Goal: Task Accomplishment & Management: Manage account settings

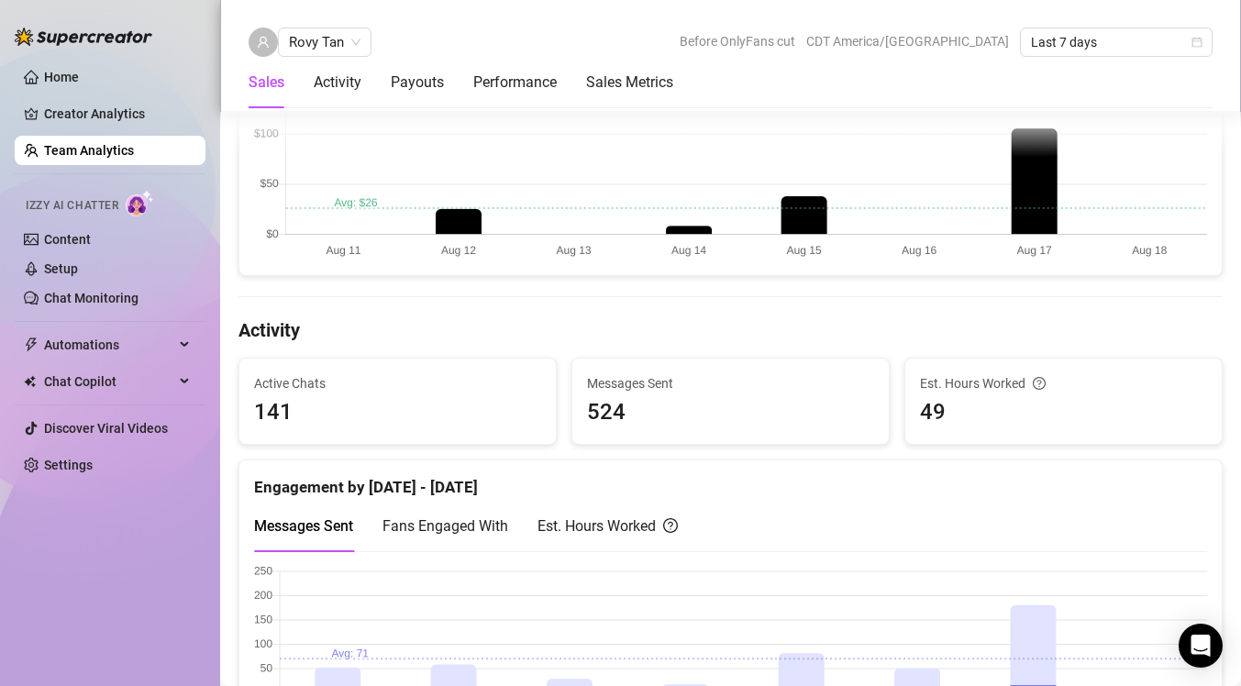
scroll to position [553, 0]
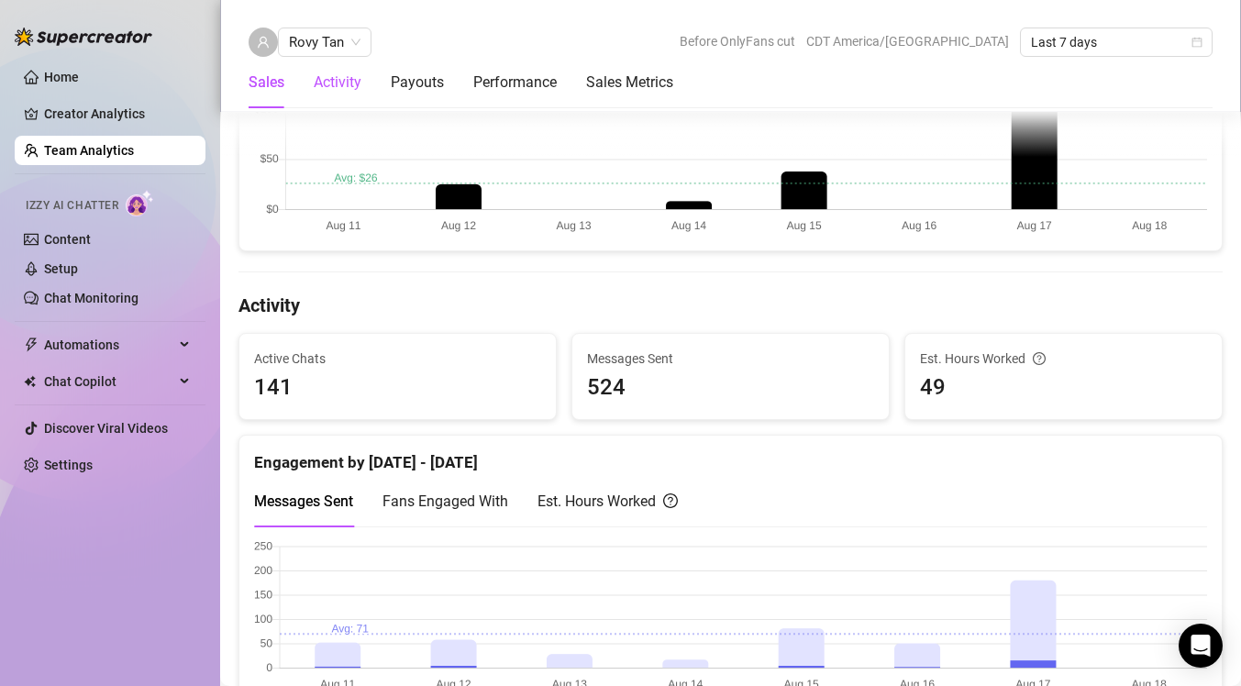
click at [344, 92] on div "Activity" at bounding box center [338, 83] width 48 height 22
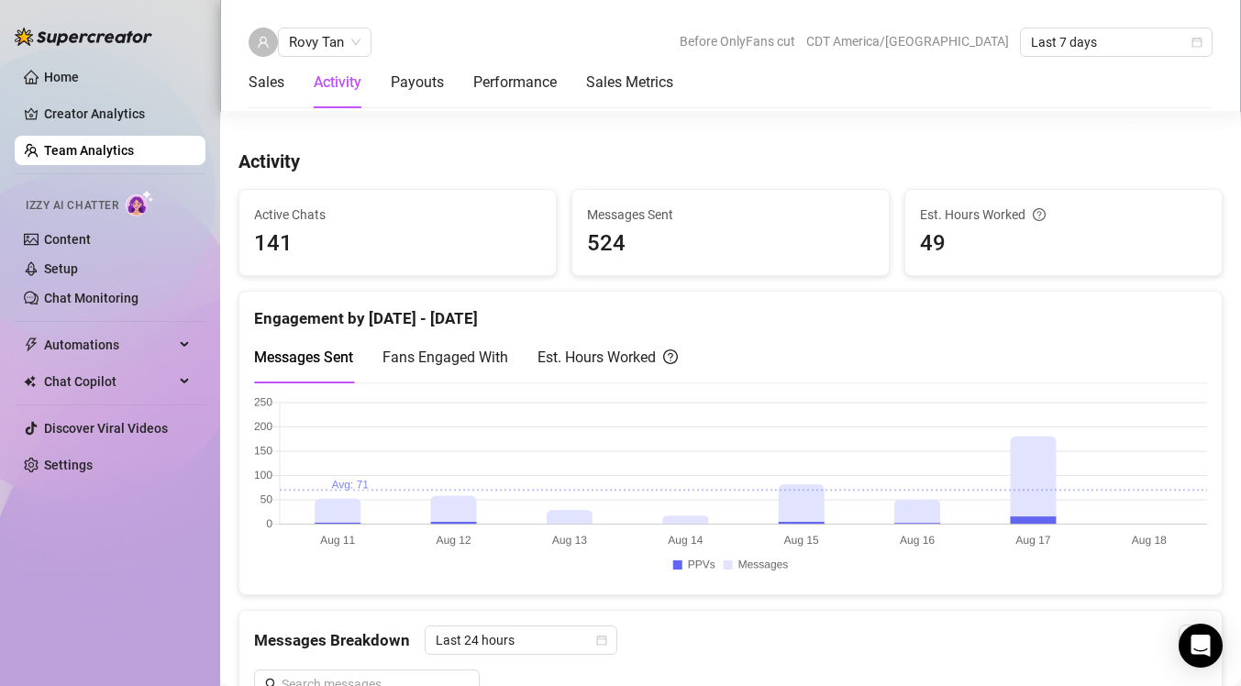
scroll to position [725, 0]
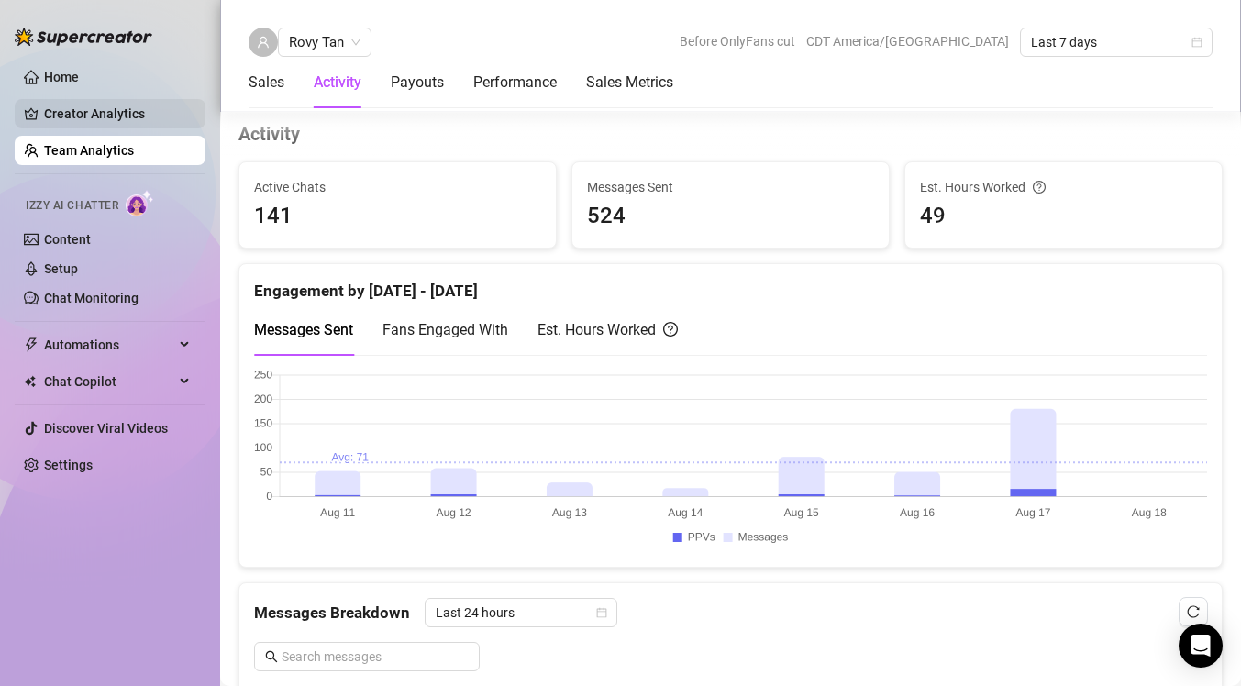
click at [144, 117] on link "Creator Analytics" at bounding box center [117, 113] width 147 height 29
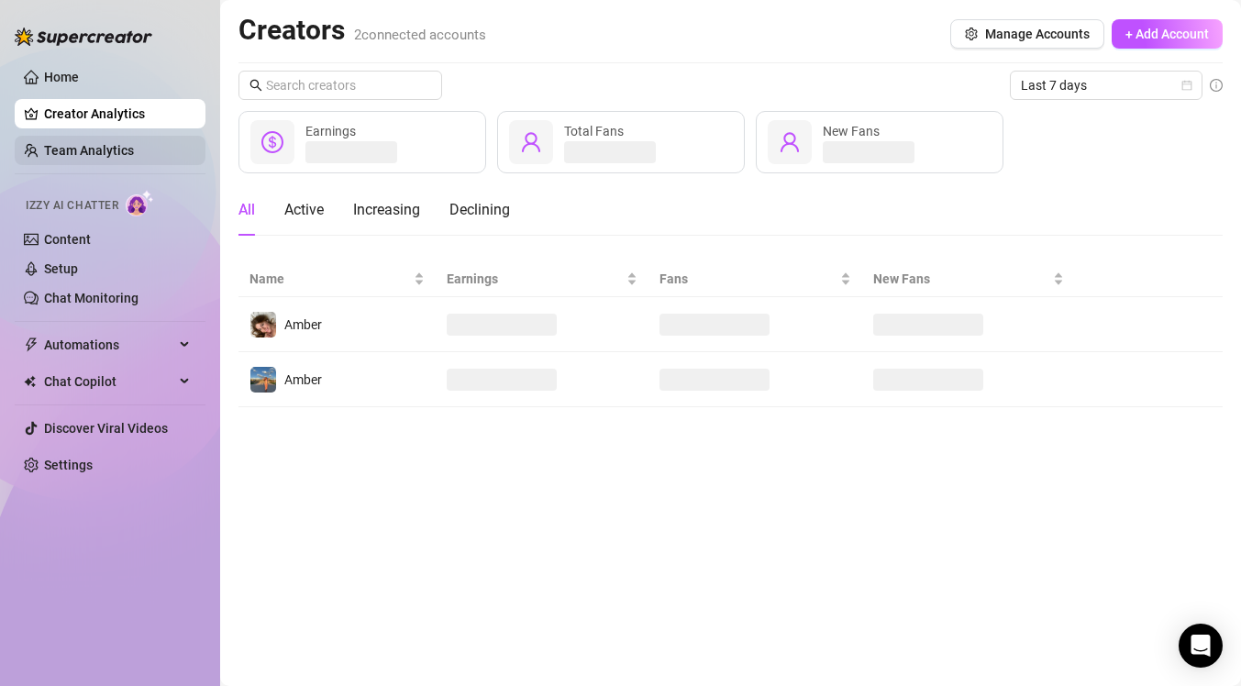
click at [134, 143] on link "Team Analytics" at bounding box center [89, 150] width 90 height 15
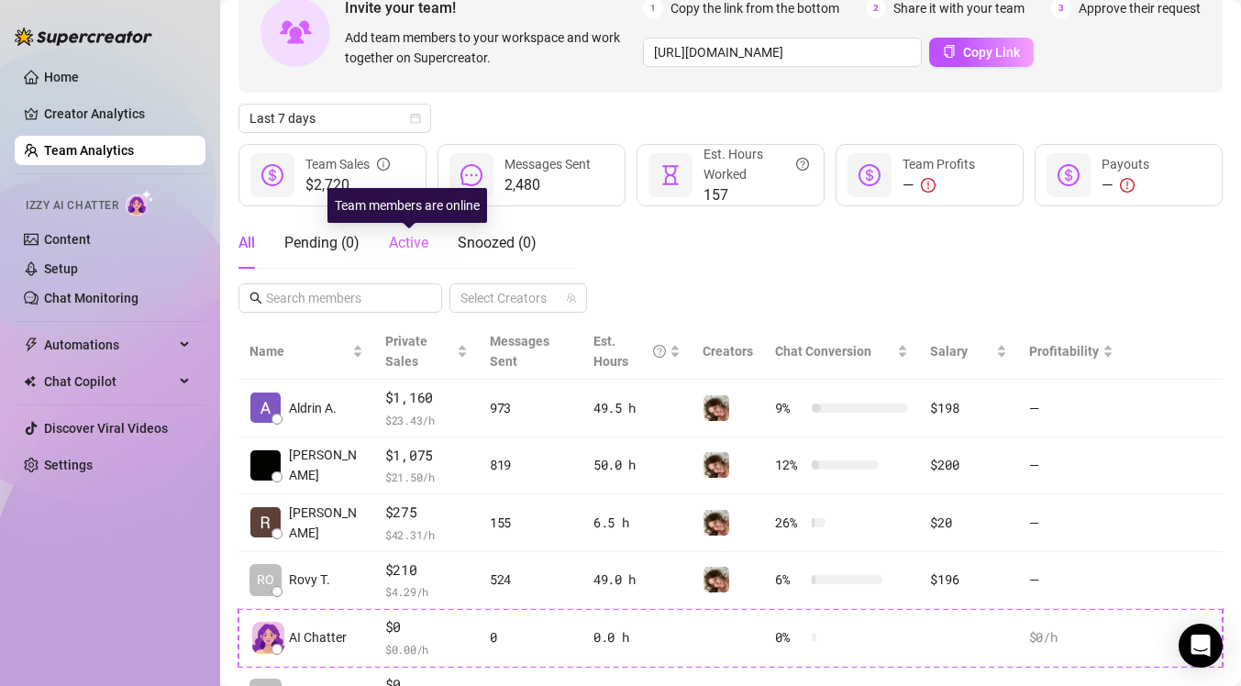
scroll to position [206, 0]
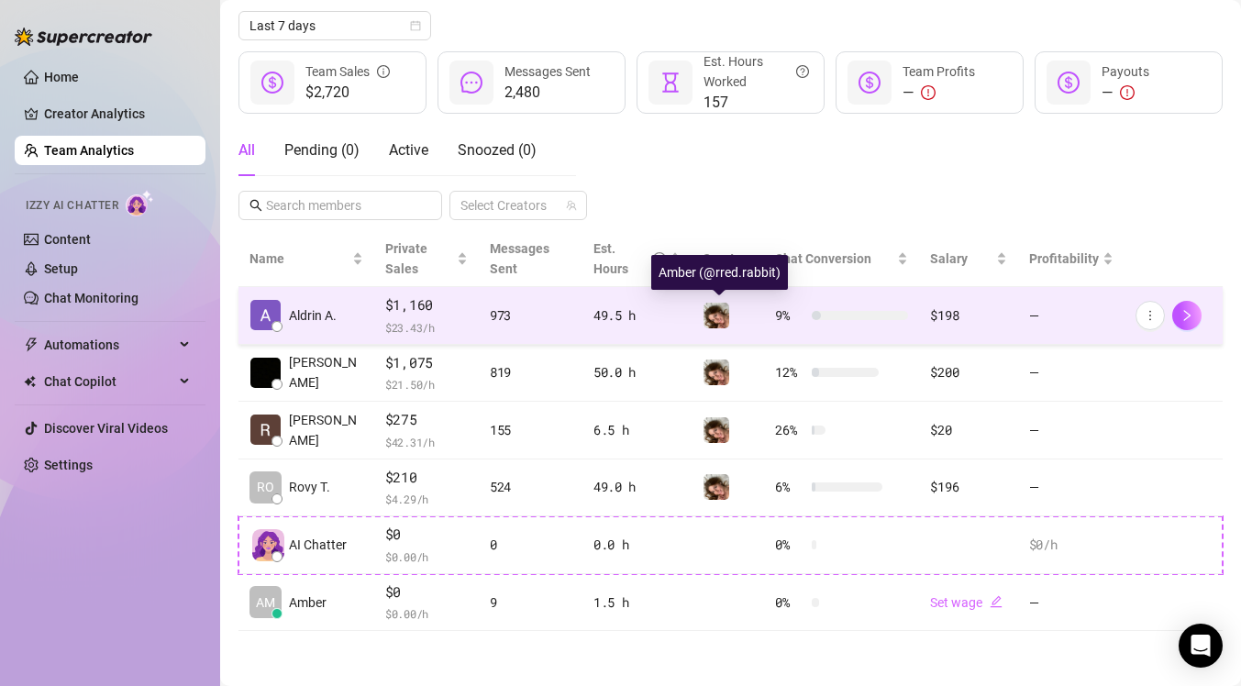
click at [716, 316] on img at bounding box center [716, 316] width 26 height 26
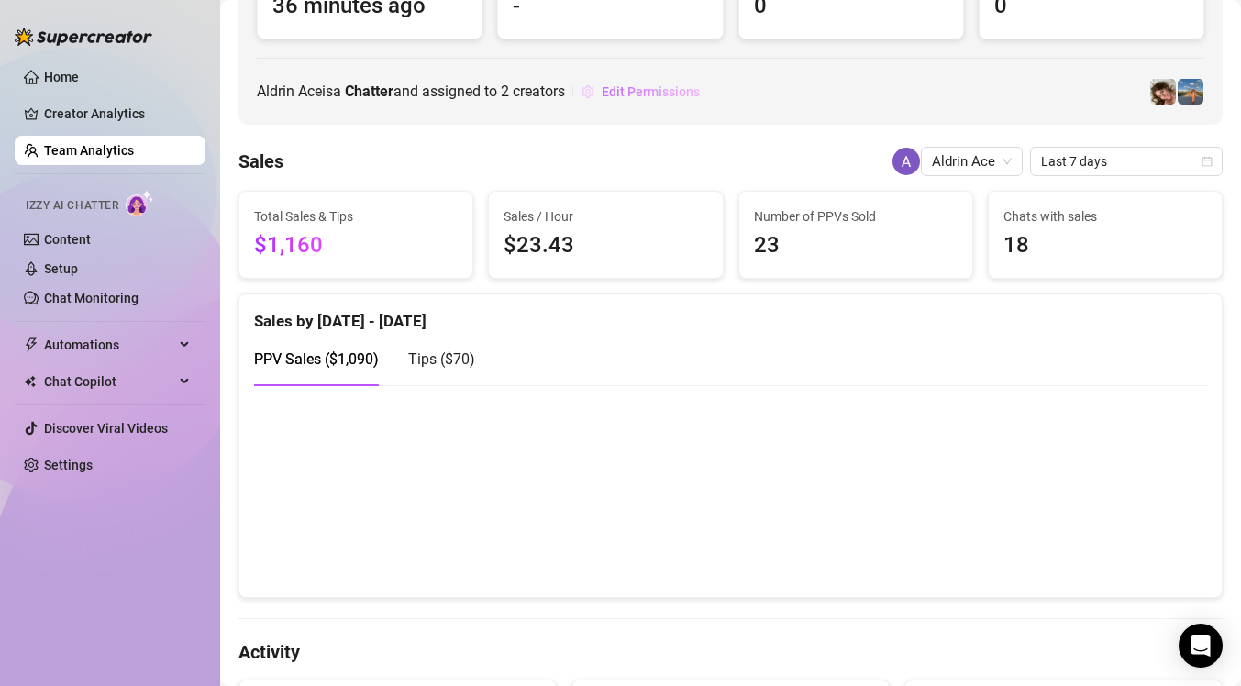
click at [673, 96] on span "Edit Permissions" at bounding box center [651, 91] width 98 height 15
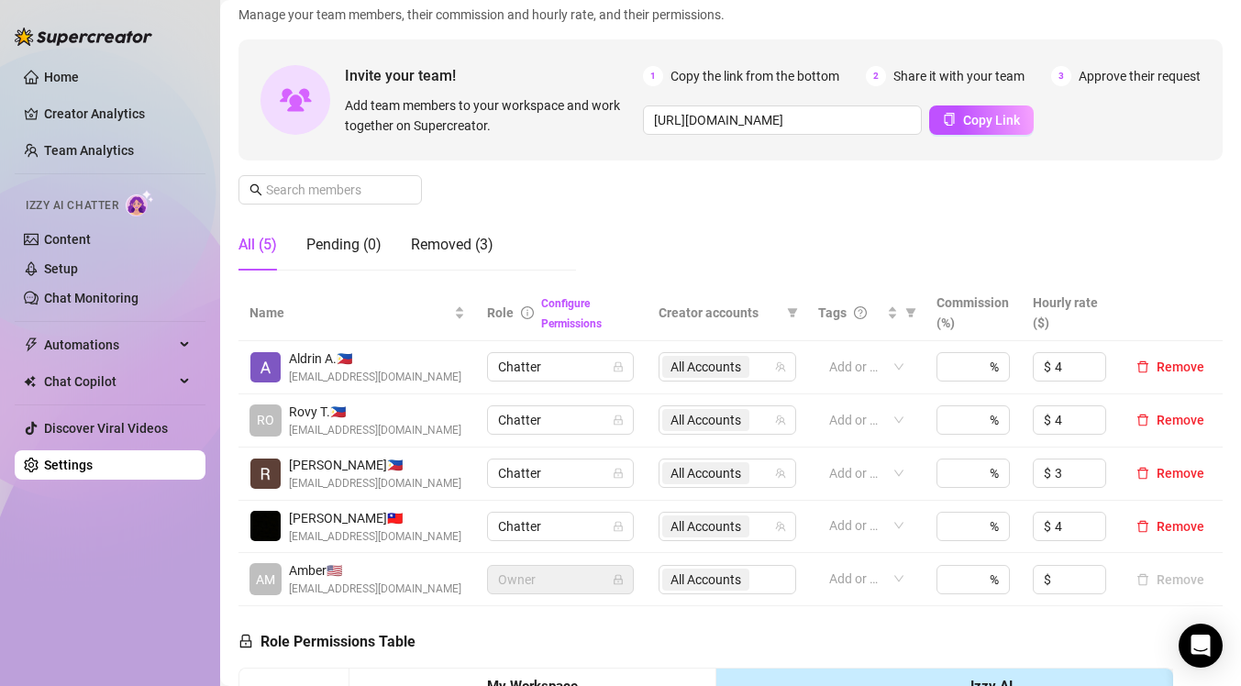
scroll to position [131, 0]
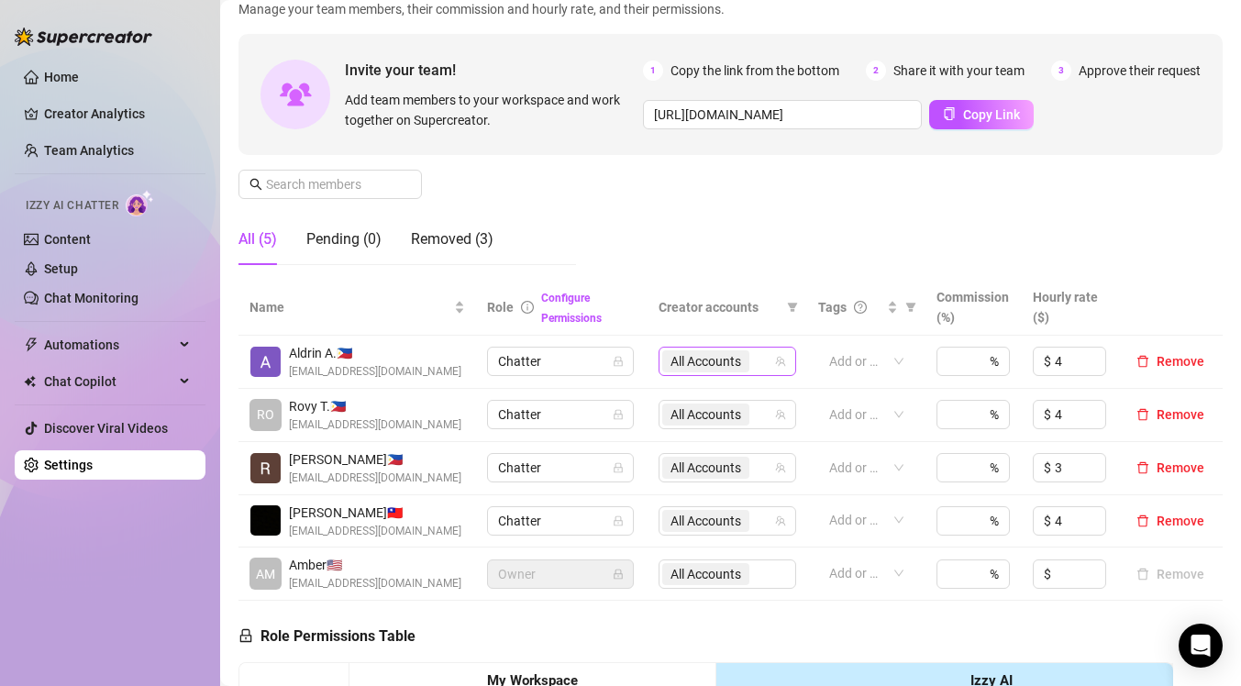
click at [713, 357] on span "All Accounts" at bounding box center [705, 361] width 71 height 20
click at [682, 400] on input "Select all" at bounding box center [686, 400] width 15 height 15
checkbox input "false"
click at [827, 236] on div "Manage Team Members Manage your team members, their commission and hourly rate,…" at bounding box center [730, 126] width 984 height 306
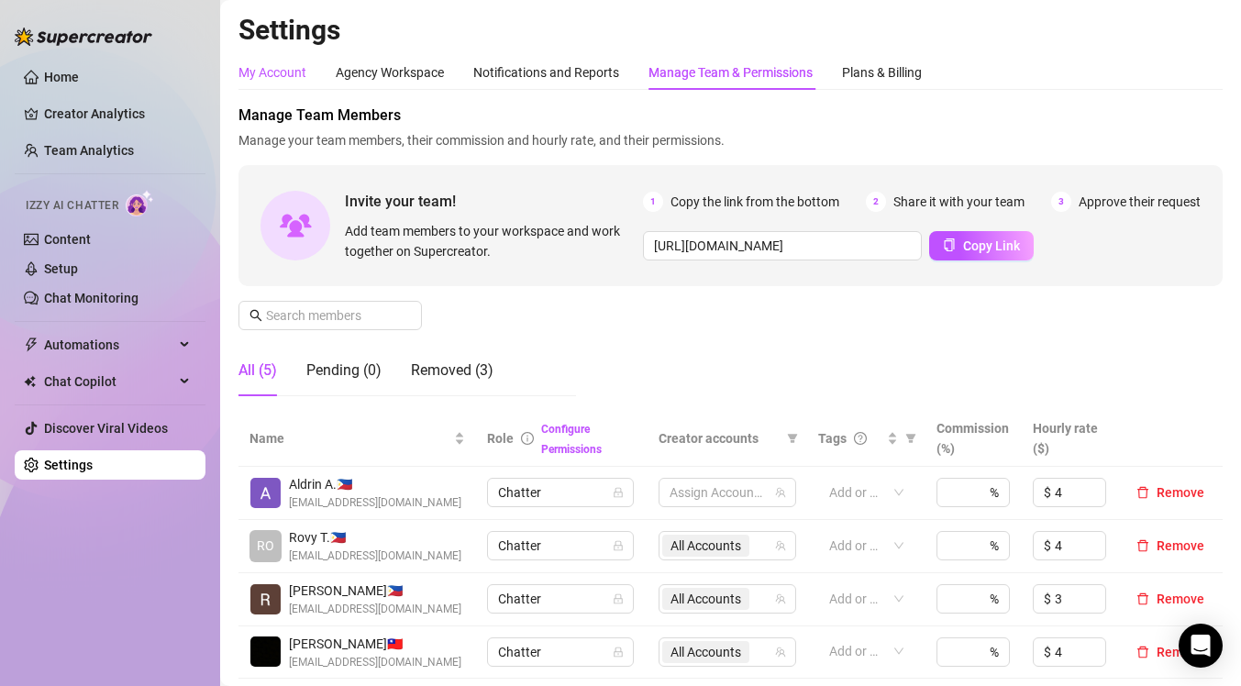
click at [293, 76] on div "My Account" at bounding box center [272, 72] width 68 height 20
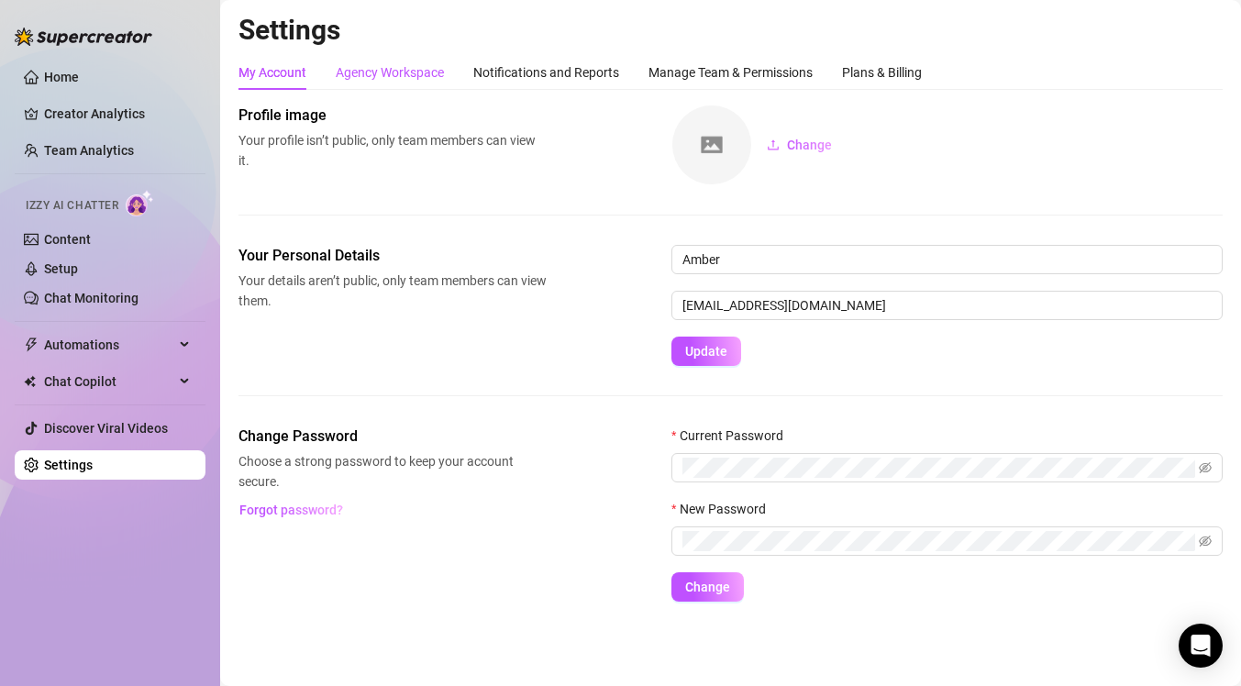
click at [413, 72] on div "Agency Workspace" at bounding box center [390, 72] width 108 height 20
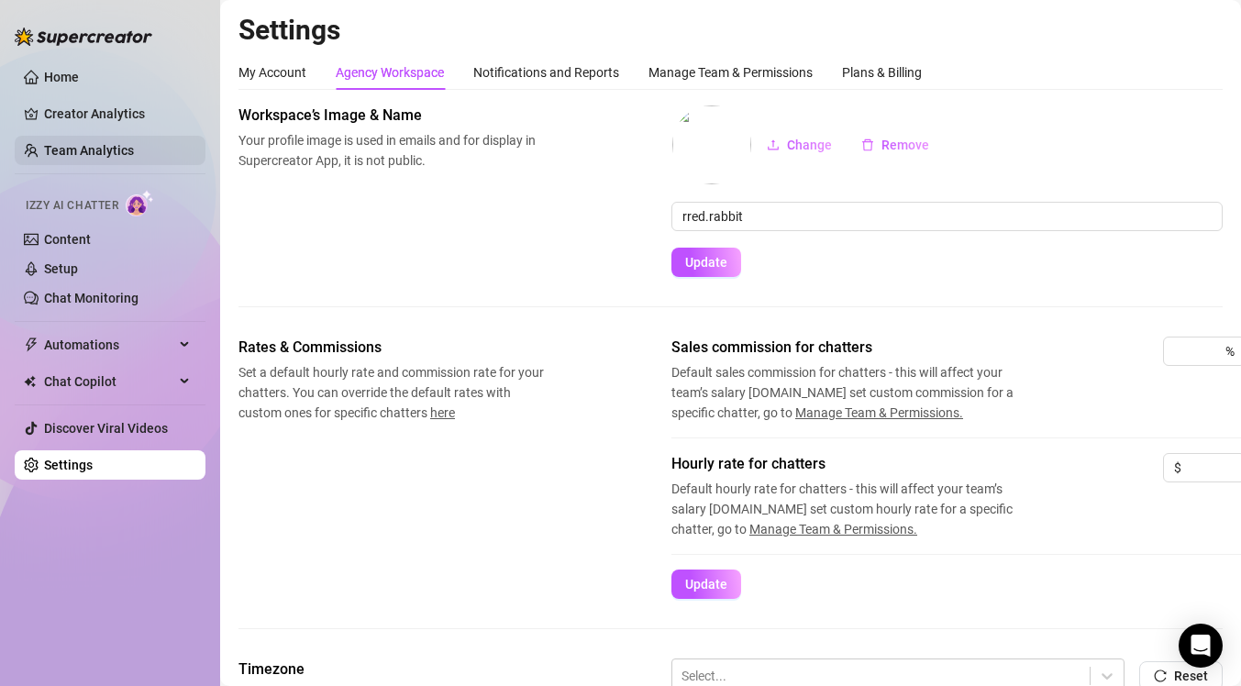
click at [123, 148] on link "Team Analytics" at bounding box center [89, 150] width 90 height 15
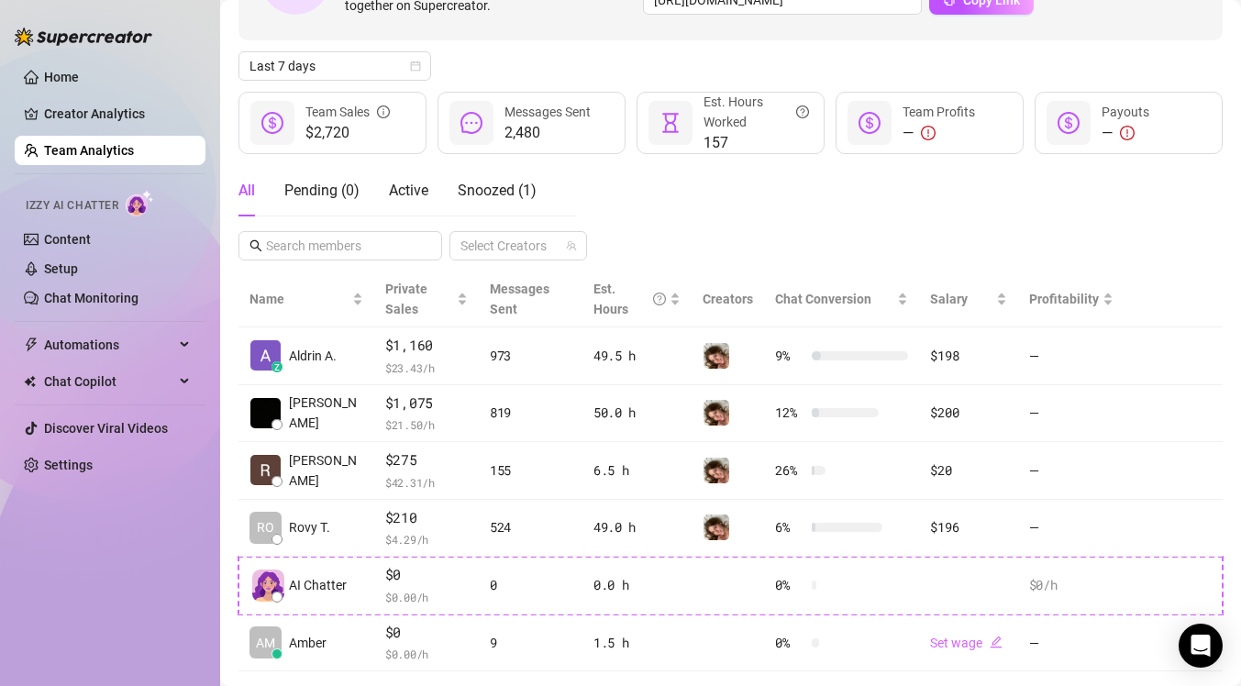
scroll to position [167, 0]
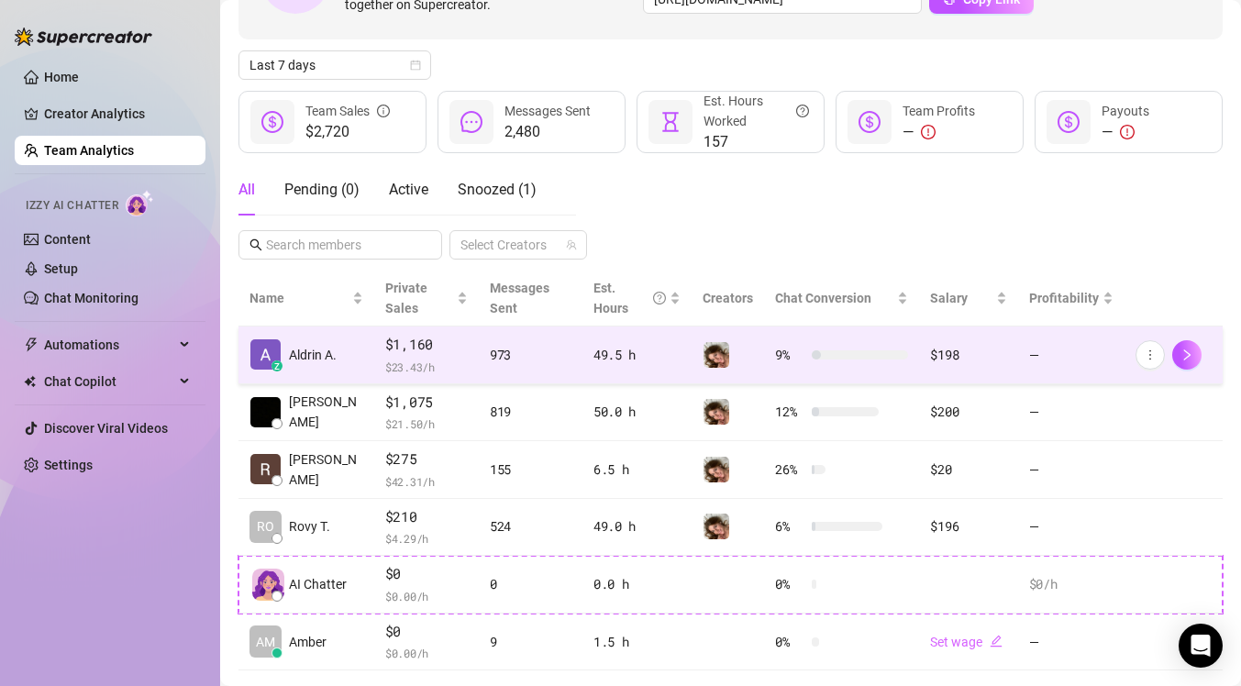
click at [666, 352] on div "49.5 h" at bounding box center [637, 355] width 88 height 20
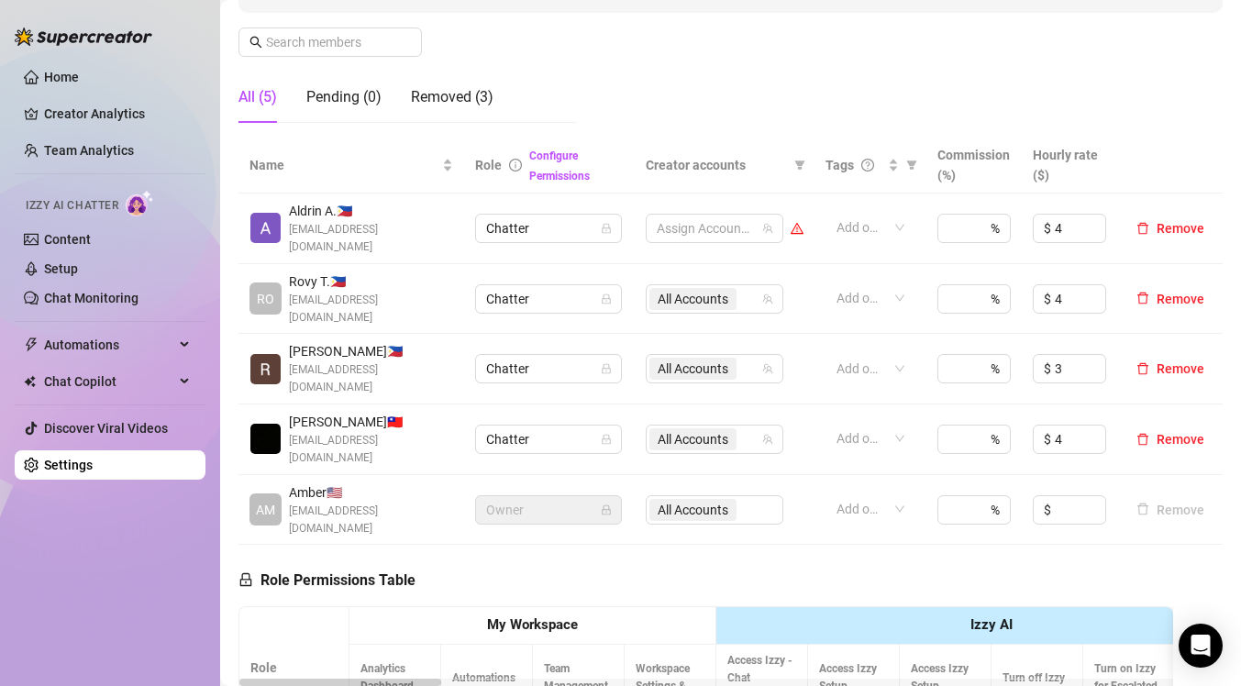
scroll to position [272, 0]
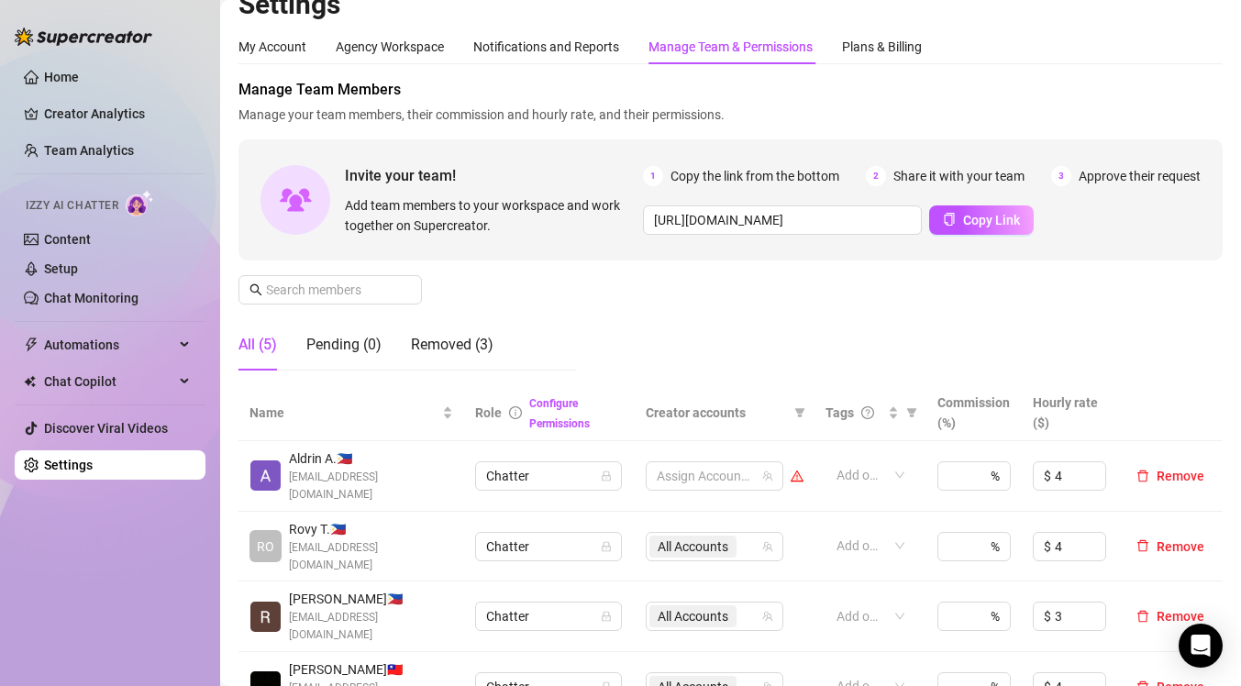
scroll to position [0, 0]
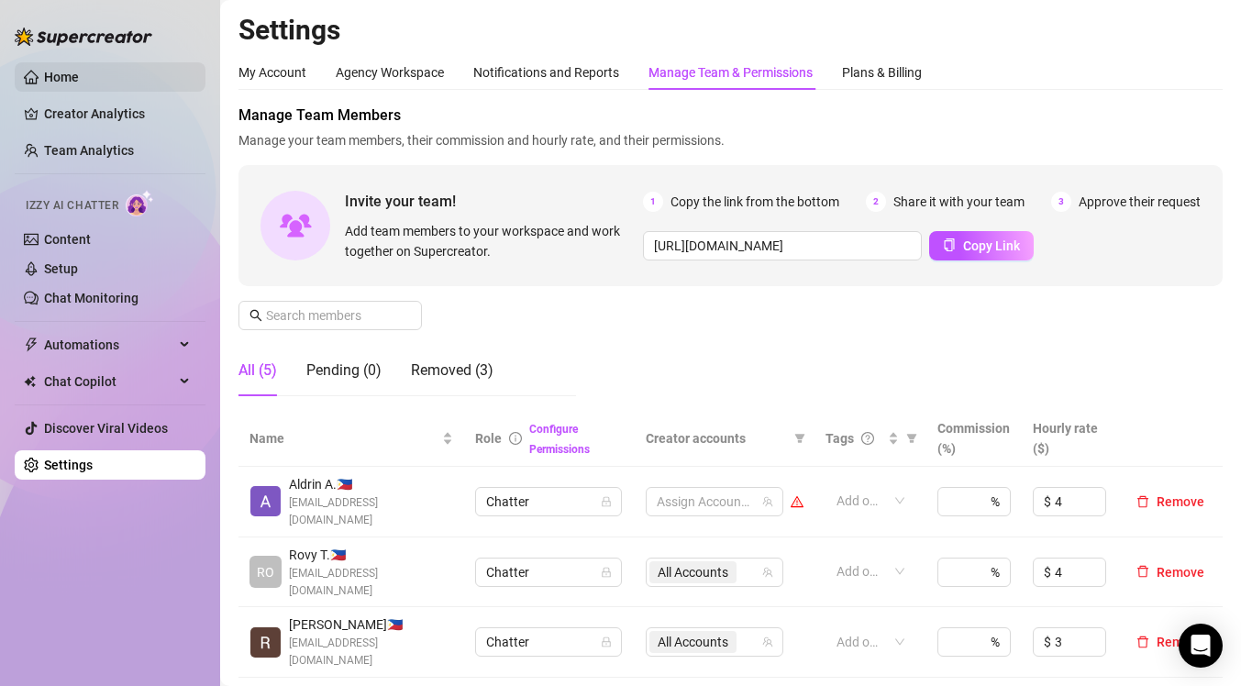
click at [68, 81] on link "Home" at bounding box center [61, 77] width 35 height 15
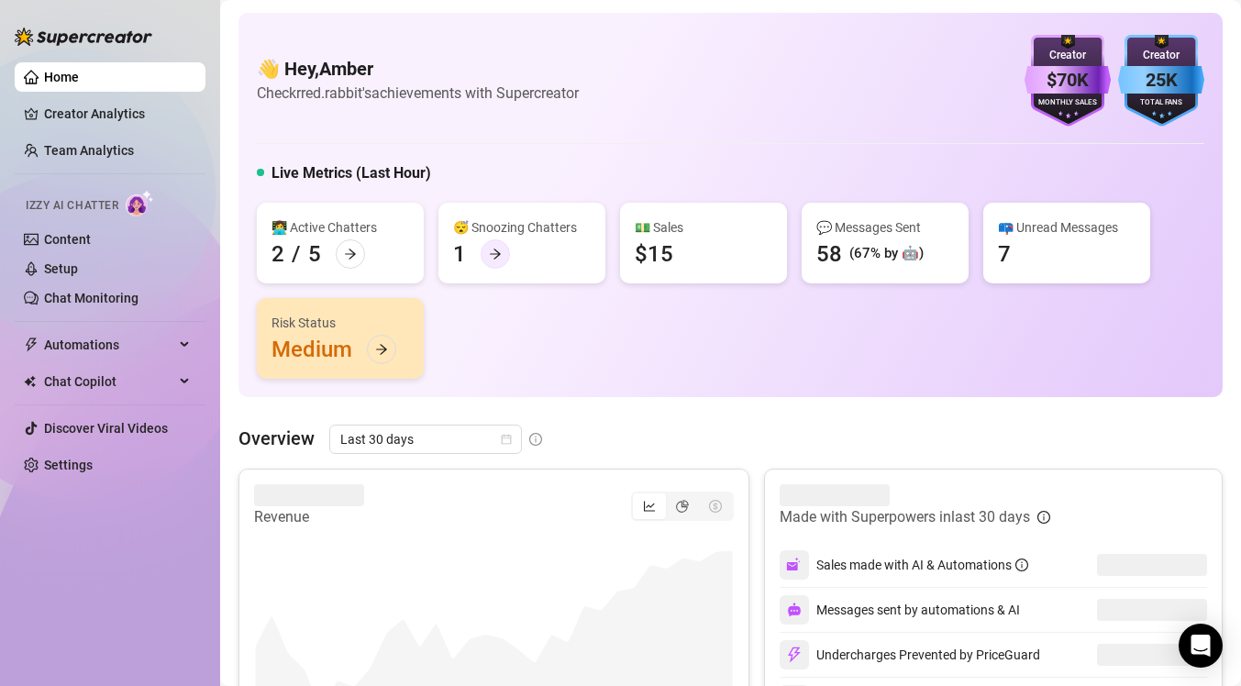
click at [500, 251] on icon "arrow-right" at bounding box center [495, 254] width 13 height 13
